Goal: Find specific page/section: Find specific page/section

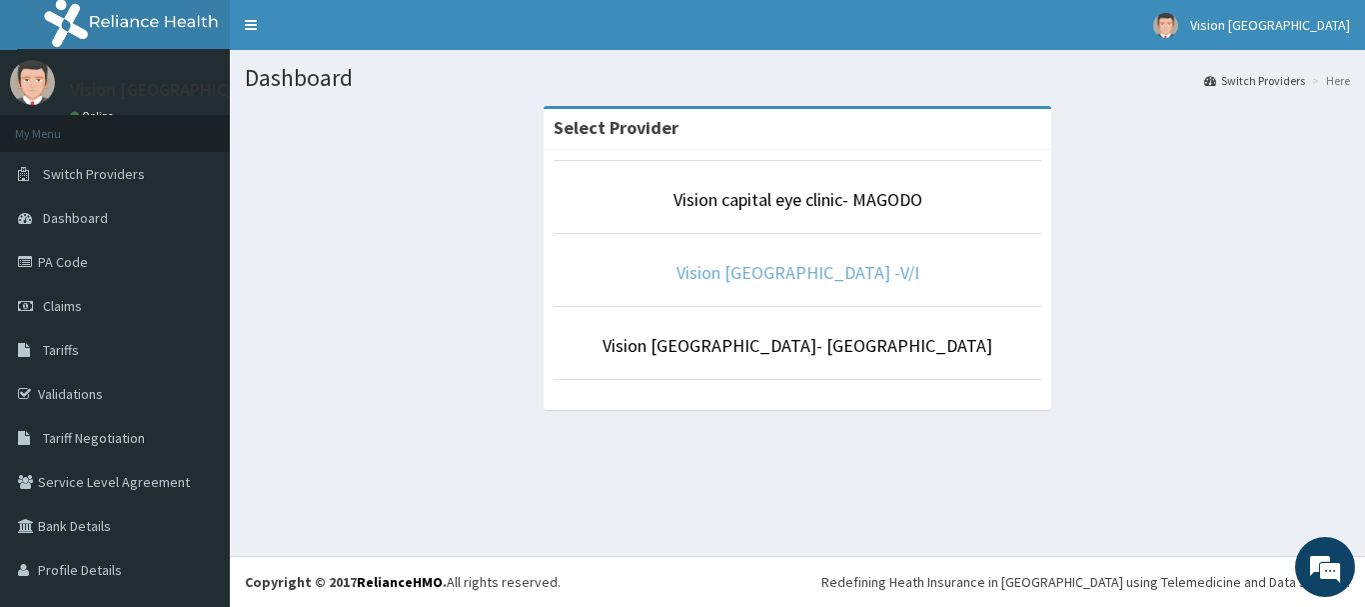
click at [854, 271] on link "Vision [GEOGRAPHIC_DATA] -V/I" at bounding box center [797, 272] width 243 height 23
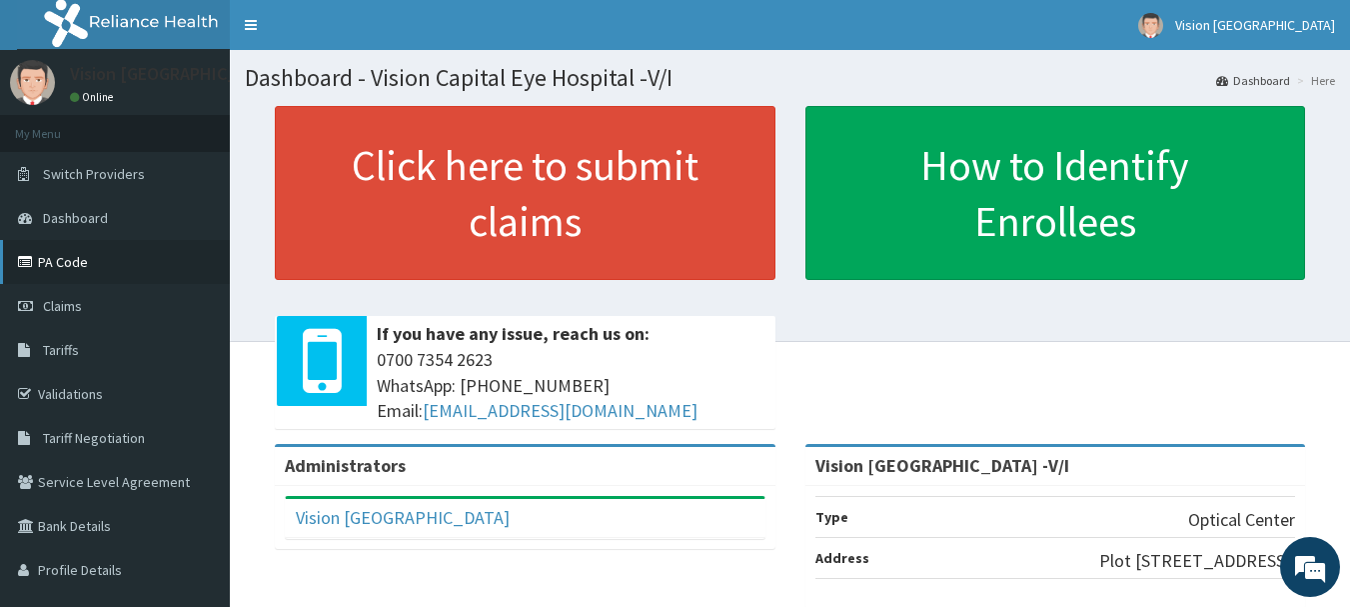
click at [113, 261] on link "PA Code" at bounding box center [115, 262] width 230 height 44
click at [89, 254] on link "PA Code" at bounding box center [115, 262] width 230 height 44
